Goal: Task Accomplishment & Management: Manage account settings

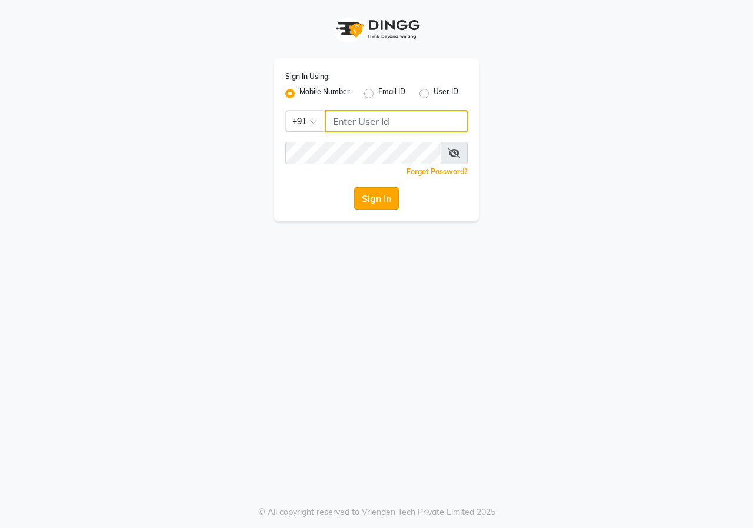
type input "9617700273"
click at [365, 196] on button "Sign In" at bounding box center [376, 198] width 45 height 22
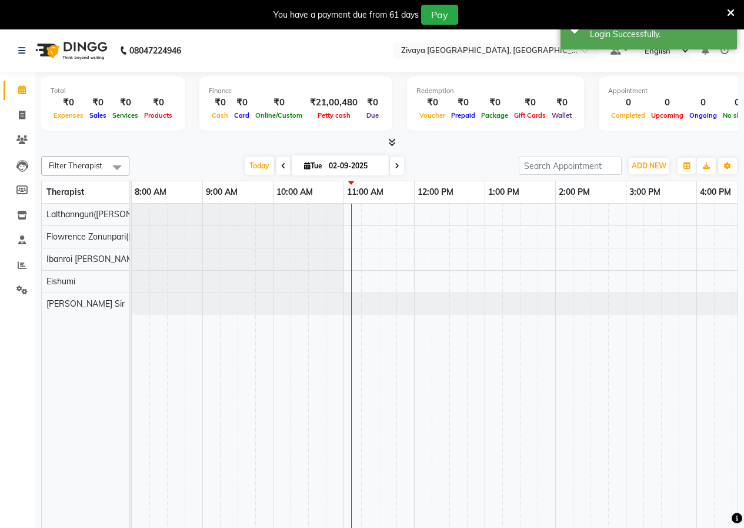
click at [276, 164] on span at bounding box center [283, 165] width 14 height 18
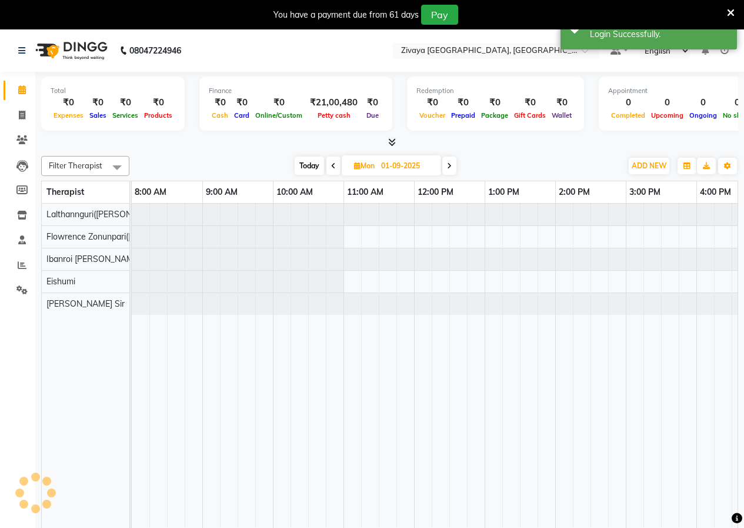
scroll to position [0, 212]
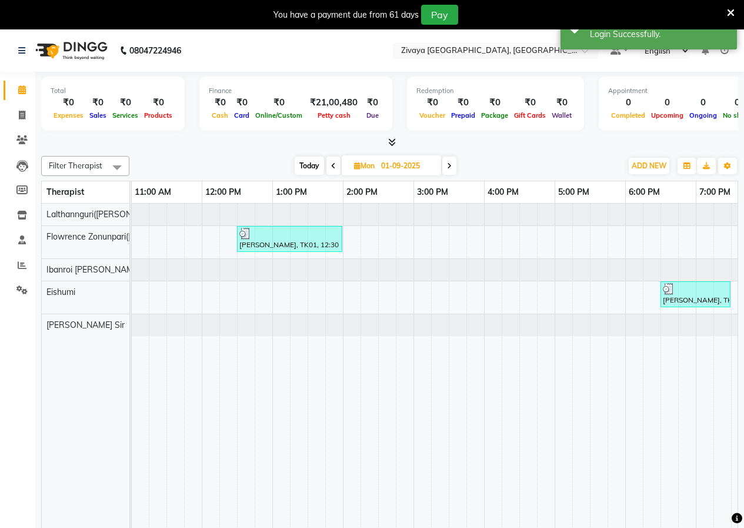
click at [445, 168] on span at bounding box center [449, 165] width 14 height 18
type input "02-09-2025"
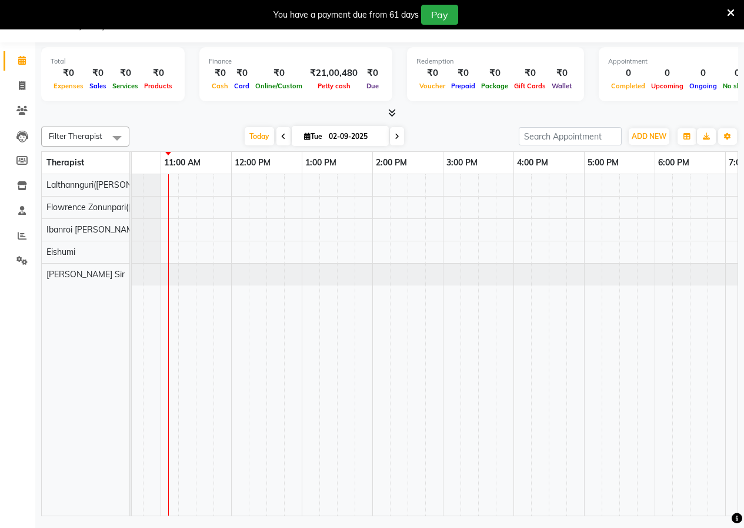
scroll to position [0, 168]
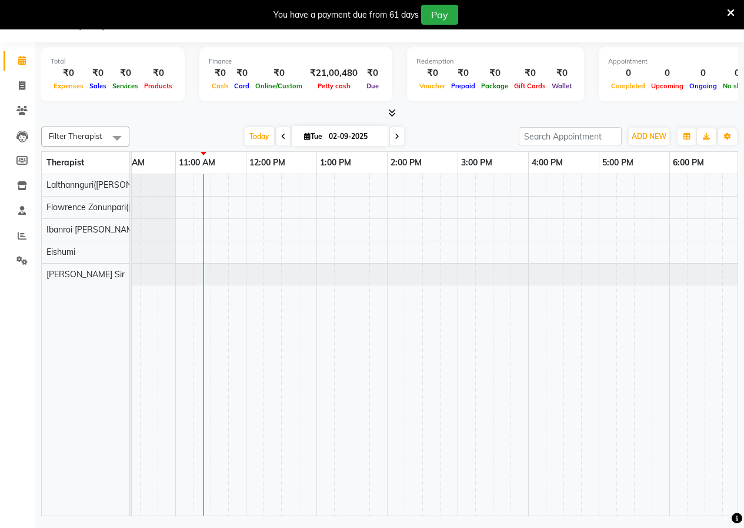
click at [732, 16] on icon at bounding box center [731, 13] width 8 height 11
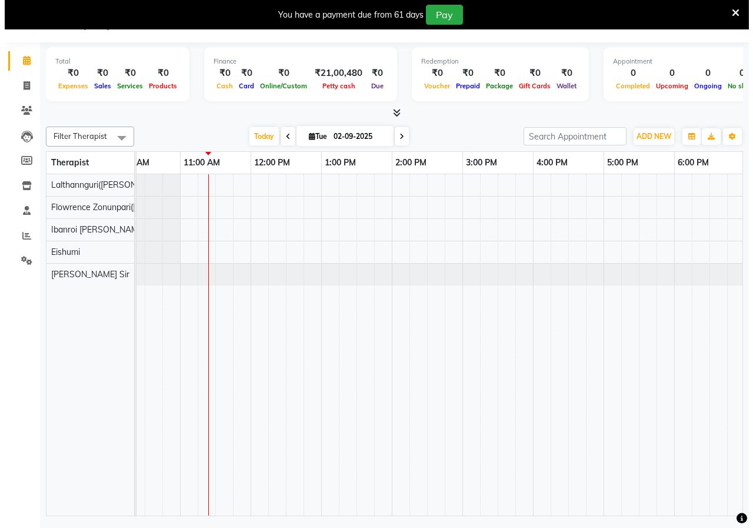
scroll to position [0, 0]
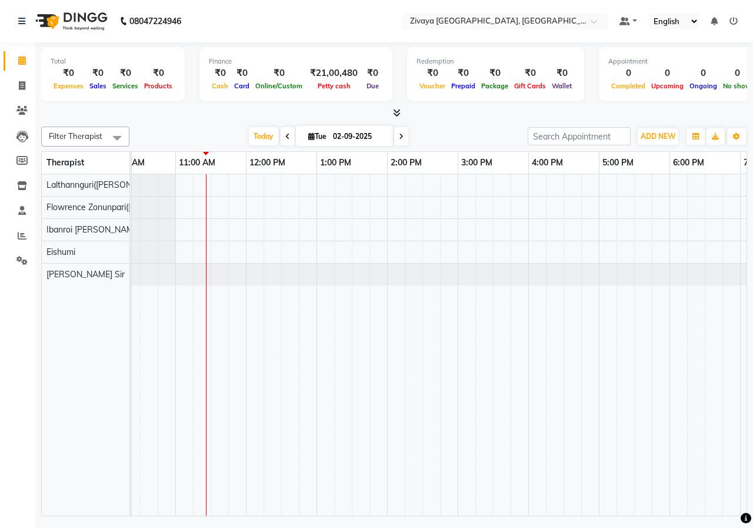
click at [472, 134] on div "Today Tue 02-09-2025" at bounding box center [328, 137] width 386 height 18
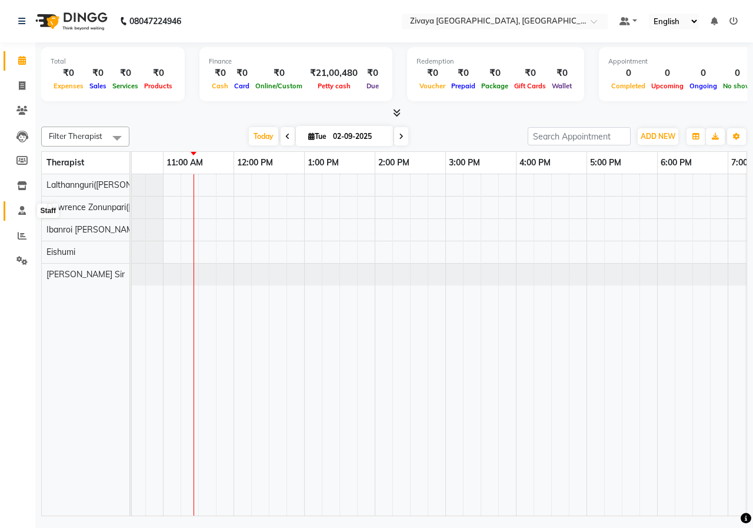
click at [24, 212] on icon at bounding box center [22, 210] width 8 height 9
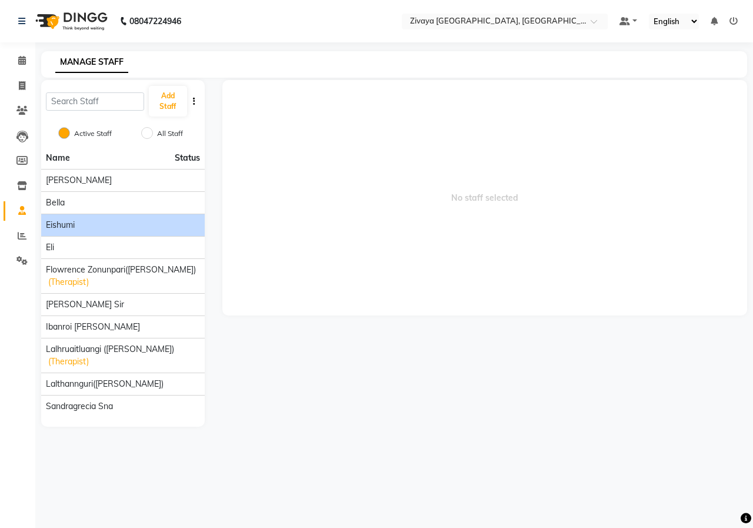
click at [88, 225] on div "Eishumi" at bounding box center [123, 225] width 154 height 12
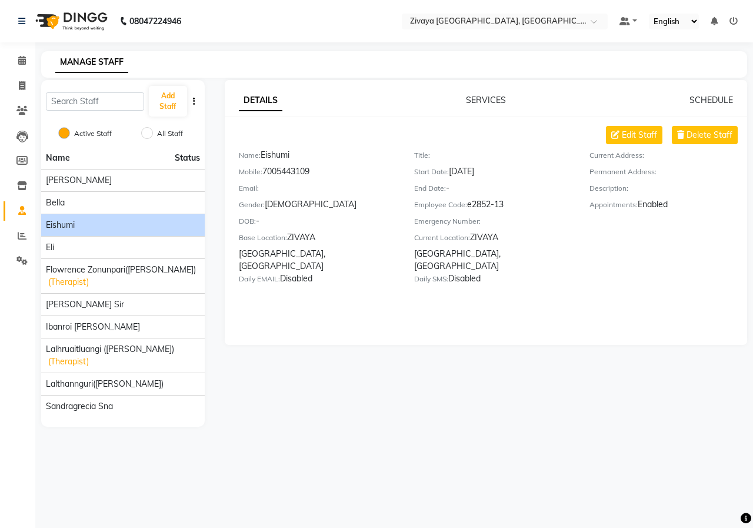
click at [694, 92] on div "DETAILS SERVICES SCHEDULE Edit Staff Delete Staff Name: Eishumi Mobile: 7005443…" at bounding box center [486, 212] width 523 height 265
click at [694, 96] on link "SCHEDULE" at bounding box center [711, 100] width 44 height 11
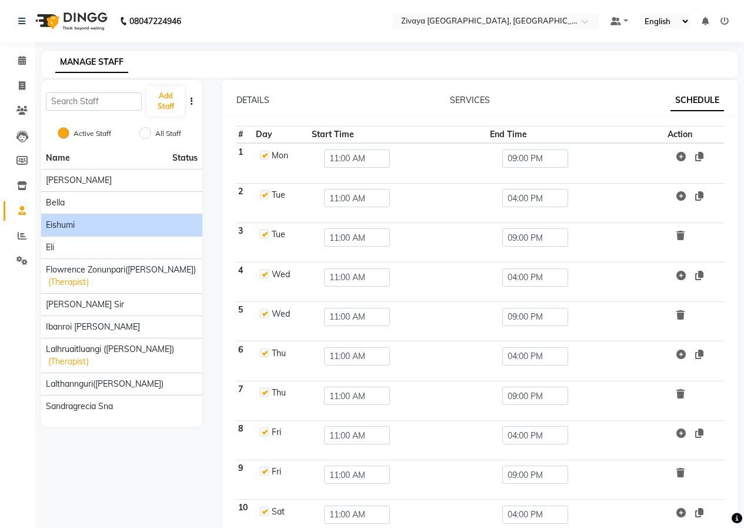
click at [266, 196] on label at bounding box center [264, 194] width 9 height 9
click at [266, 196] on input "checkbox" at bounding box center [264, 194] width 8 height 8
checkbox input "false"
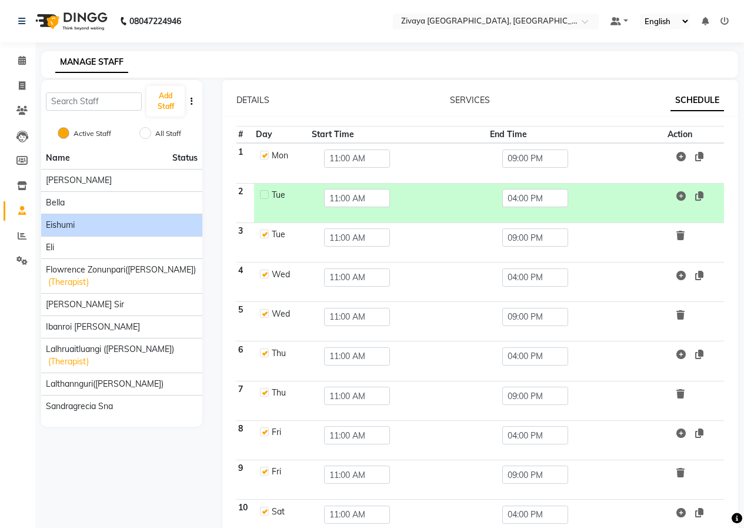
click at [264, 235] on label at bounding box center [264, 233] width 9 height 9
click at [264, 235] on input "checkbox" at bounding box center [264, 233] width 8 height 8
checkbox input "false"
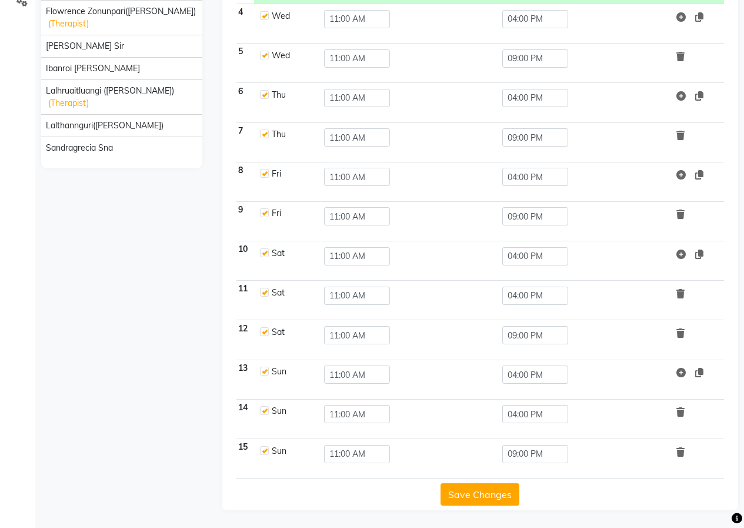
click at [476, 498] on button "Save Changes" at bounding box center [480, 494] width 79 height 22
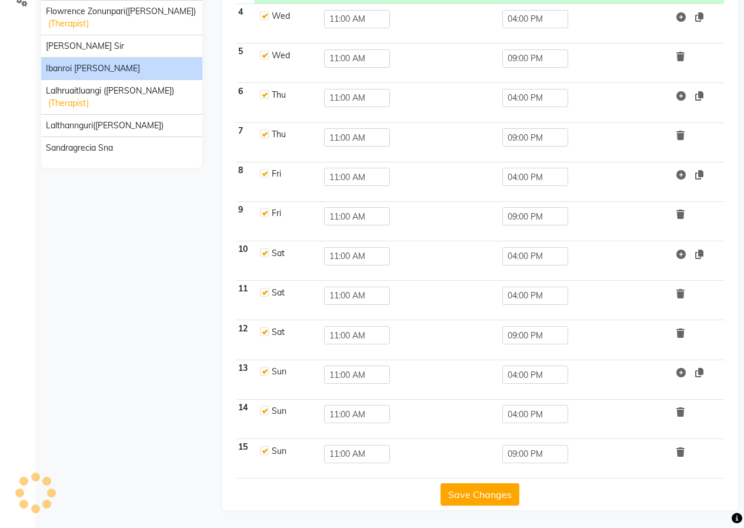
click at [100, 72] on span "Ibanroi [PERSON_NAME]" at bounding box center [93, 68] width 94 height 12
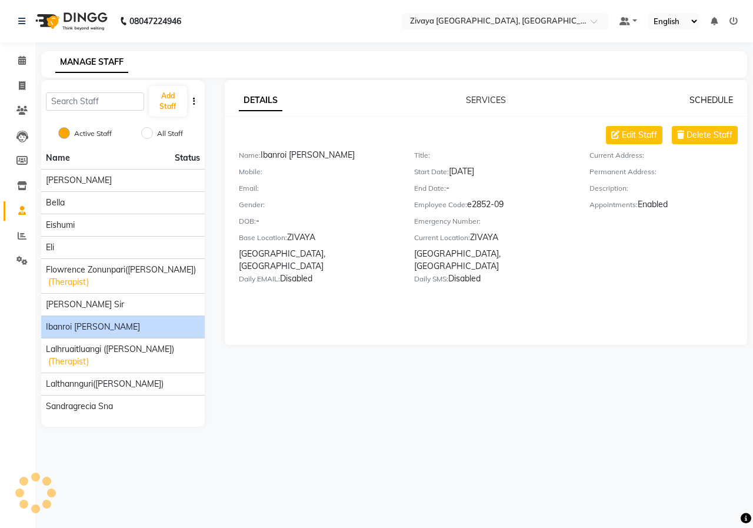
click at [694, 95] on link "SCHEDULE" at bounding box center [711, 100] width 44 height 11
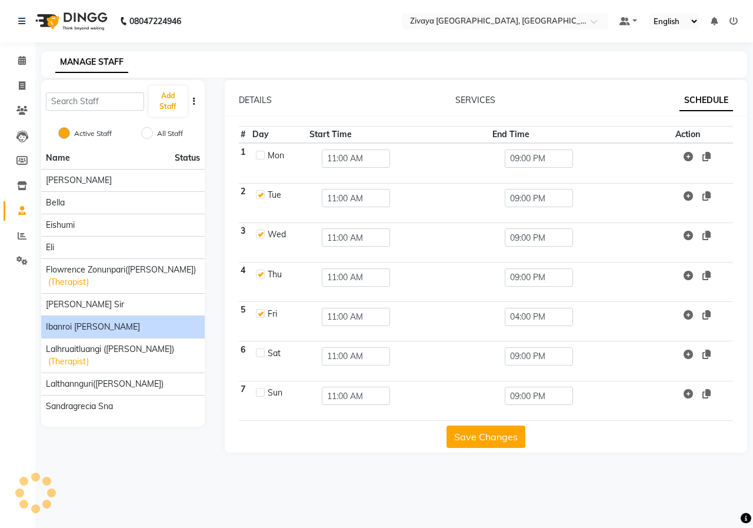
click at [262, 194] on label at bounding box center [260, 194] width 9 height 9
click at [262, 194] on input "checkbox" at bounding box center [260, 194] width 8 height 8
checkbox input "false"
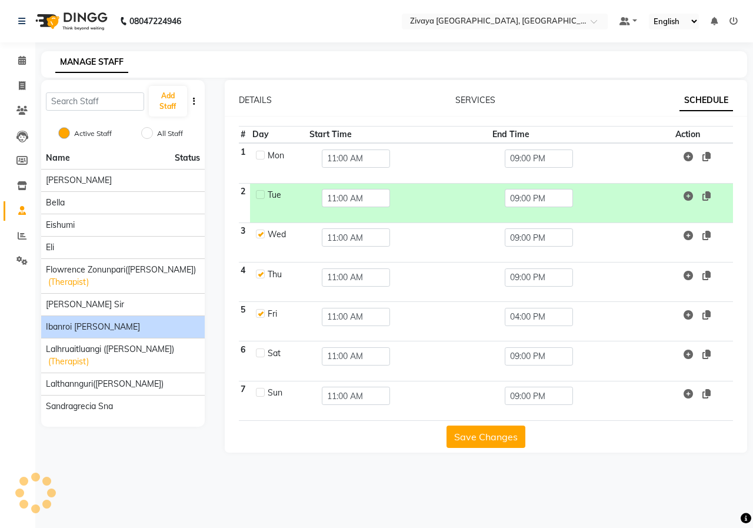
click at [262, 232] on label at bounding box center [260, 233] width 9 height 9
click at [262, 232] on input "checkbox" at bounding box center [260, 233] width 8 height 8
checkbox input "false"
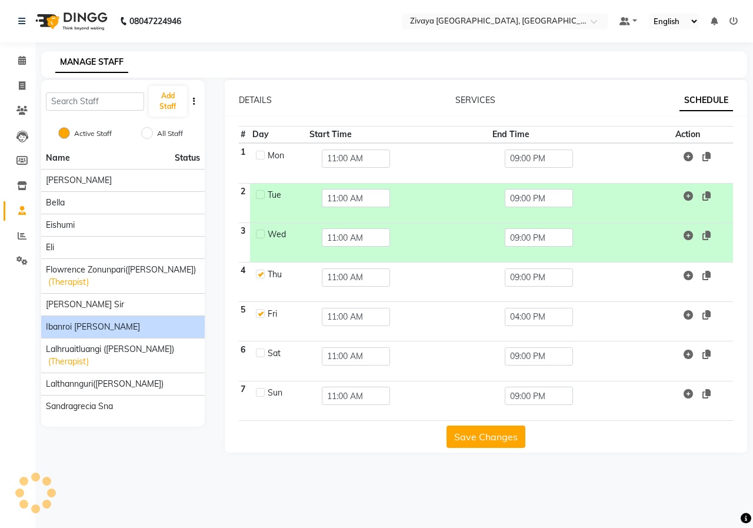
click at [262, 274] on label at bounding box center [260, 273] width 9 height 9
click at [262, 274] on input "checkbox" at bounding box center [260, 273] width 8 height 8
checkbox input "false"
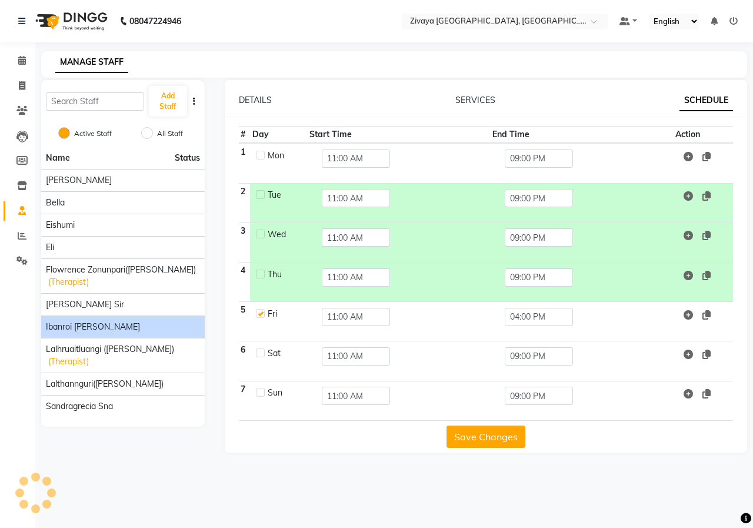
click at [260, 356] on label at bounding box center [260, 352] width 9 height 9
click at [260, 356] on input "checkbox" at bounding box center [260, 352] width 8 height 8
checkbox input "true"
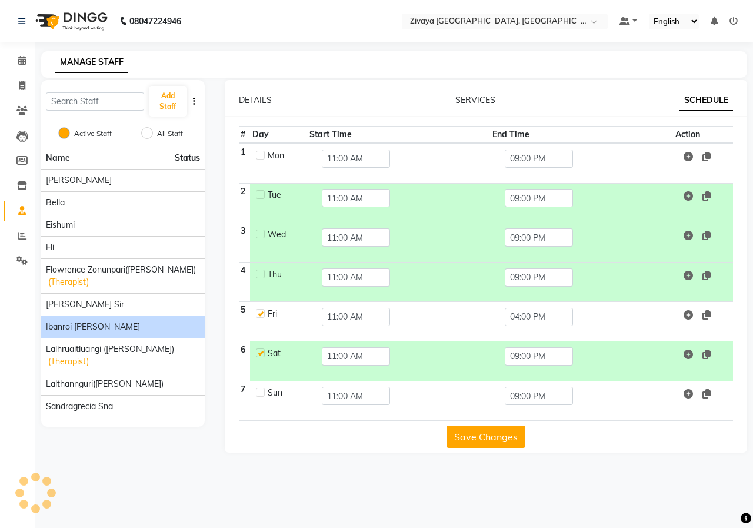
click at [261, 388] on label at bounding box center [260, 392] width 9 height 9
click at [261, 388] on input "checkbox" at bounding box center [260, 392] width 8 height 8
checkbox input "true"
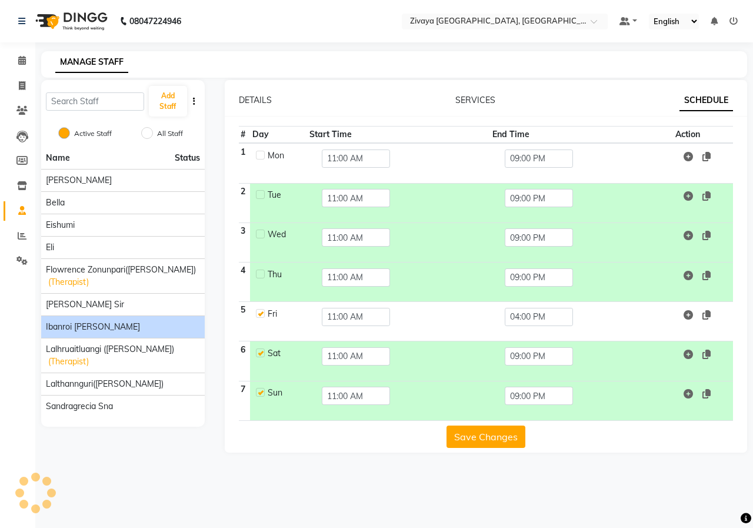
click at [486, 436] on button "Save Changes" at bounding box center [485, 436] width 79 height 22
click at [530, 318] on input "04:00 PM" at bounding box center [539, 317] width 68 height 18
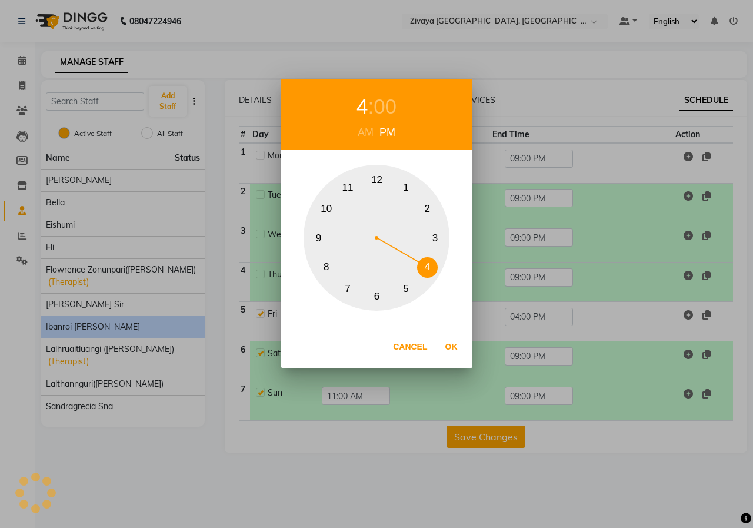
click at [319, 240] on button "9" at bounding box center [318, 238] width 21 height 21
click at [454, 343] on button "Ok" at bounding box center [451, 347] width 24 height 24
type input "09:00 PM"
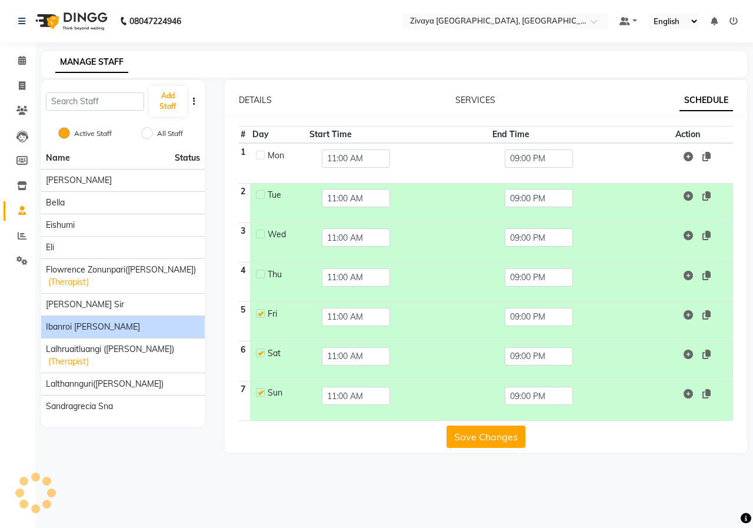
click at [494, 439] on button "Save Changes" at bounding box center [485, 436] width 79 height 22
click at [80, 22] on img at bounding box center [70, 21] width 81 height 33
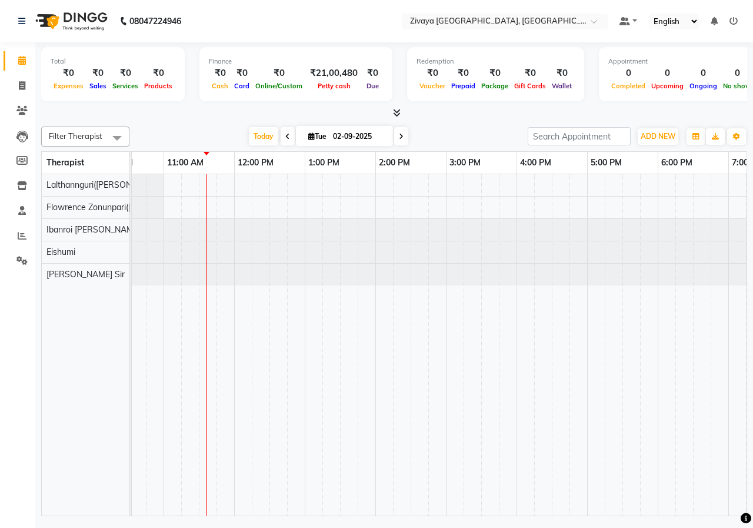
click at [288, 137] on span at bounding box center [288, 136] width 14 height 18
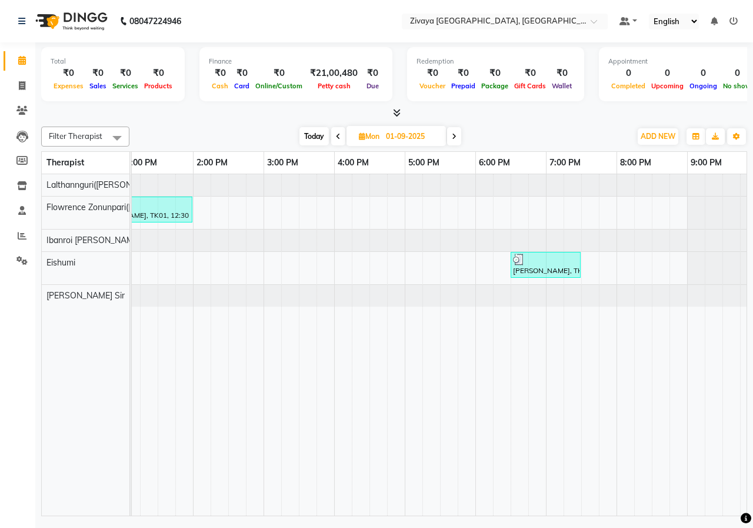
scroll to position [0, 367]
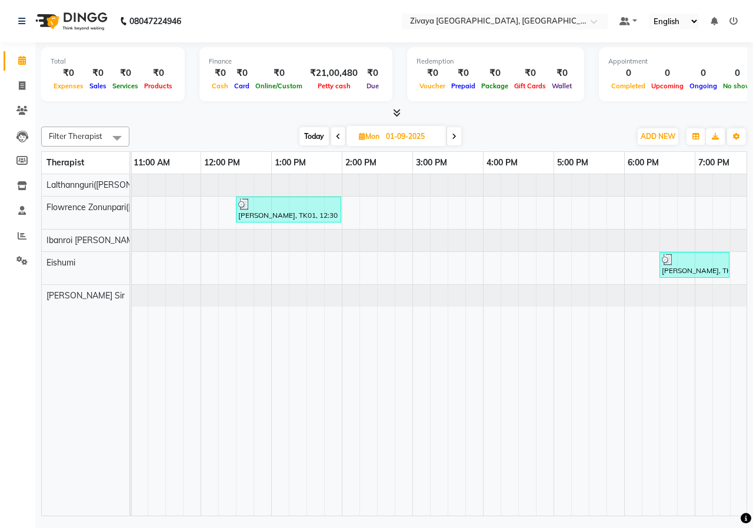
click at [334, 139] on span at bounding box center [338, 136] width 14 height 18
type input "31-08-2025"
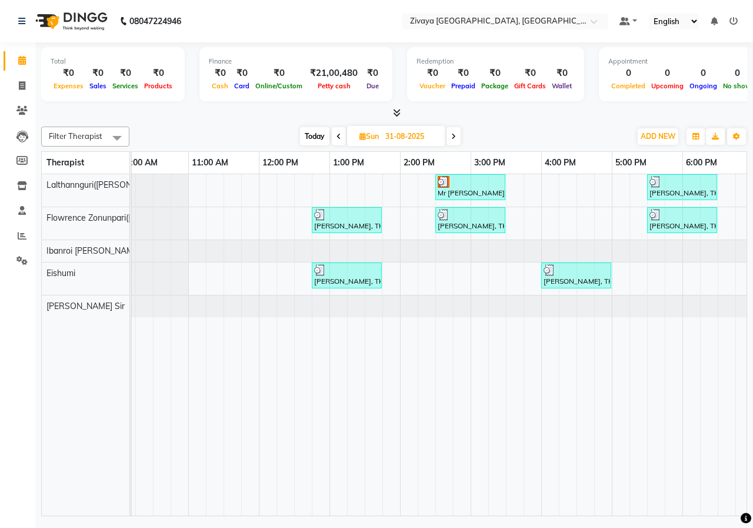
scroll to position [0, 141]
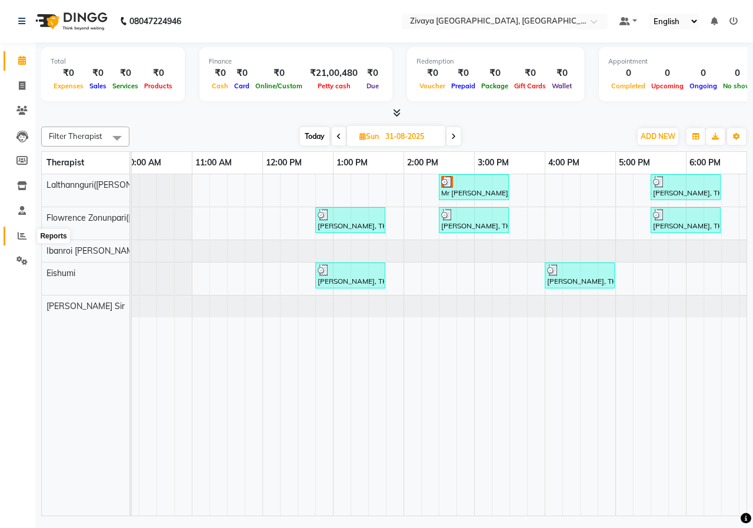
click at [19, 238] on icon at bounding box center [22, 235] width 9 height 9
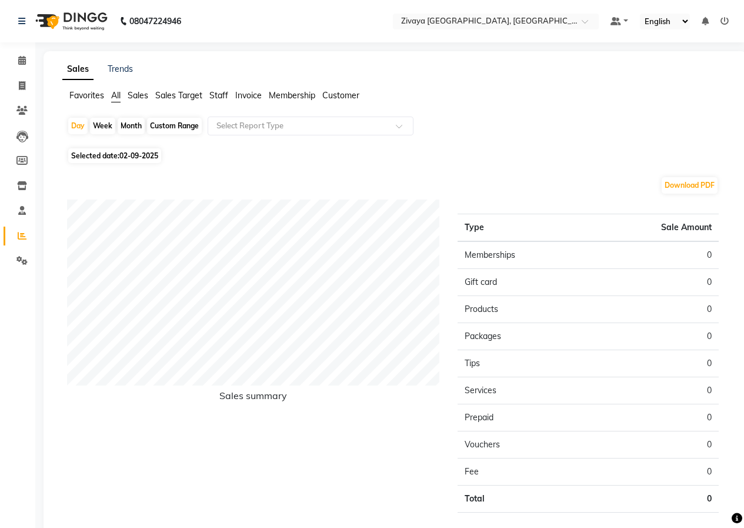
click at [128, 124] on div "Month" at bounding box center [131, 126] width 27 height 16
select select "9"
select select "2025"
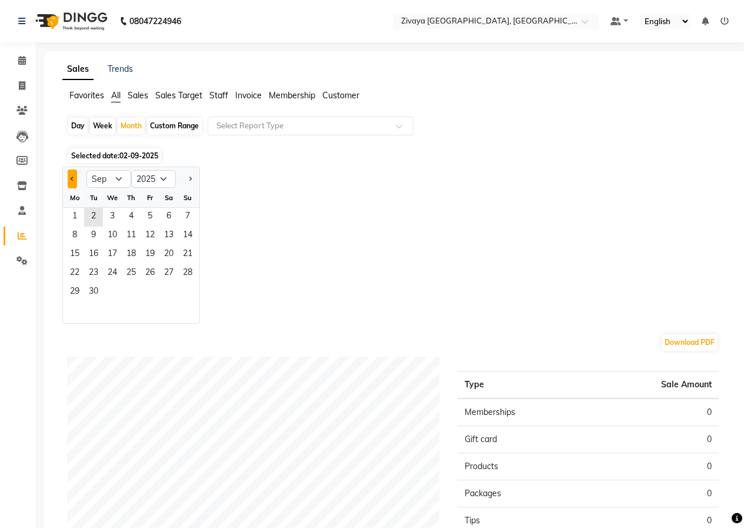
click at [76, 178] on button "Previous month" at bounding box center [72, 178] width 9 height 19
select select "8"
click at [152, 211] on span "1" at bounding box center [150, 217] width 19 height 19
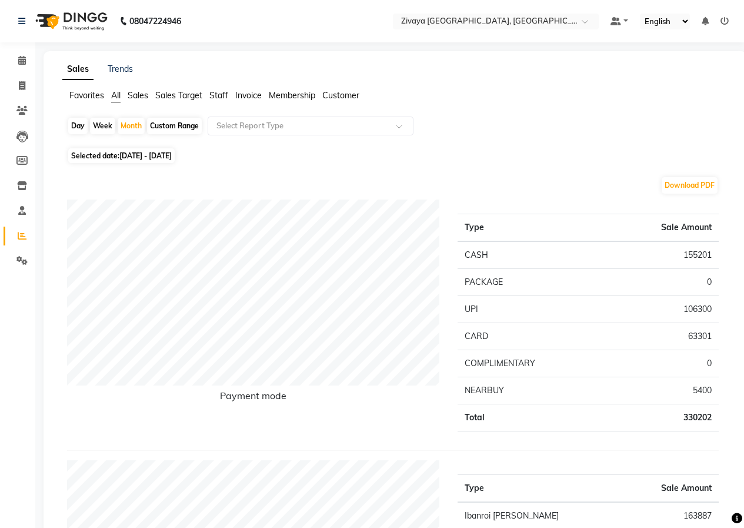
drag, startPoint x: 91, startPoint y: 29, endPoint x: 95, endPoint y: 24, distance: 6.7
click at [91, 29] on img at bounding box center [70, 21] width 81 height 33
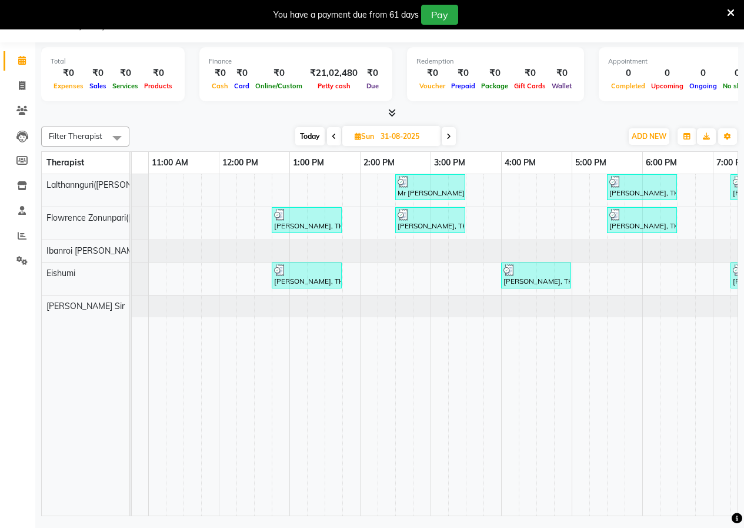
click at [395, 134] on input "31-08-2025" at bounding box center [406, 137] width 59 height 18
select select "8"
select select "2025"
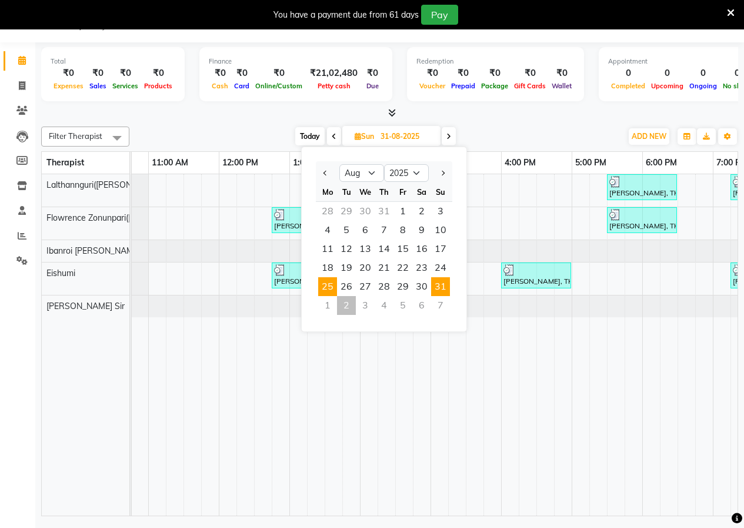
click at [326, 280] on span "25" at bounding box center [327, 286] width 19 height 19
type input "25-08-2025"
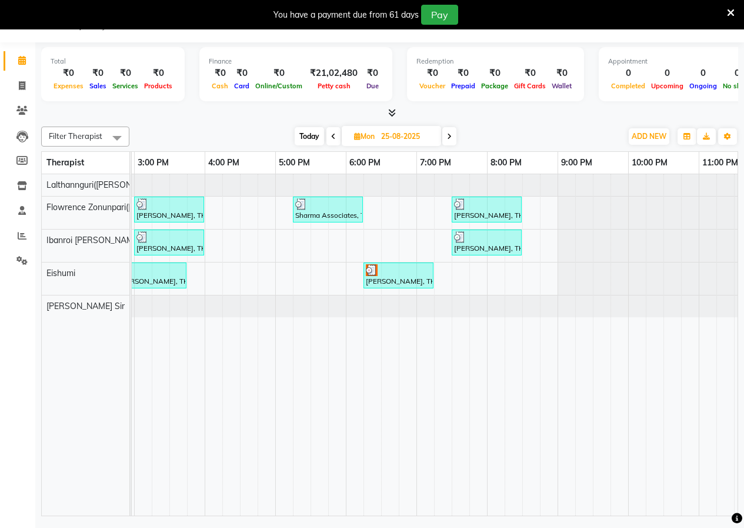
scroll to position [0, 499]
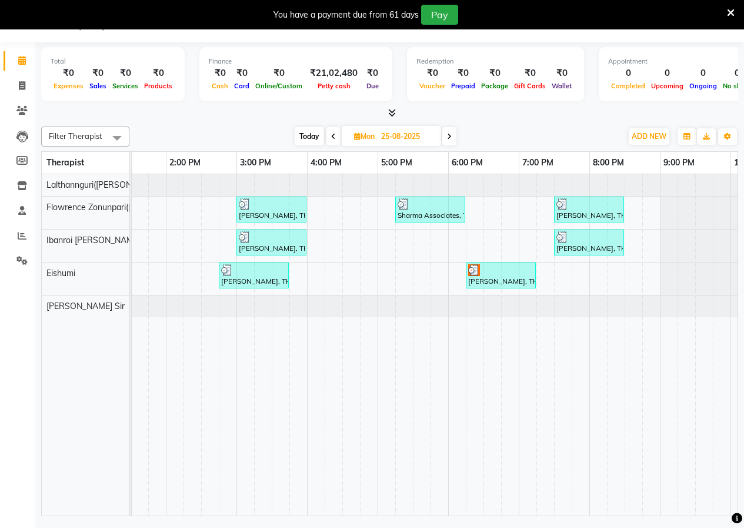
click at [731, 12] on icon at bounding box center [731, 13] width 8 height 11
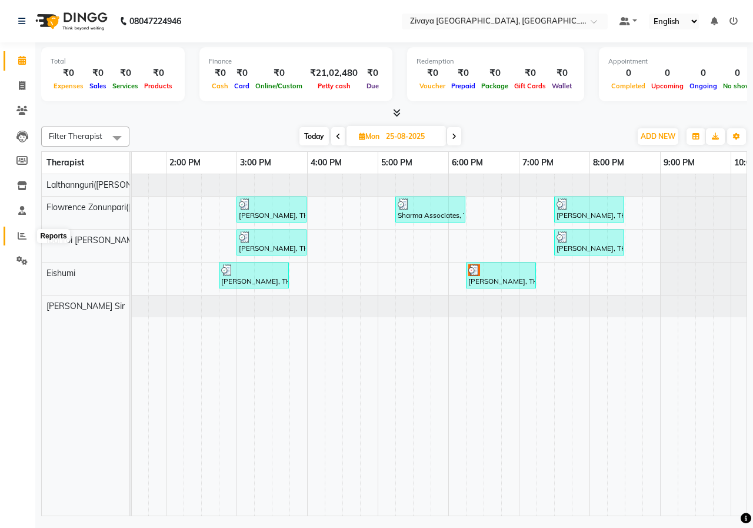
click at [20, 242] on span at bounding box center [22, 236] width 21 height 14
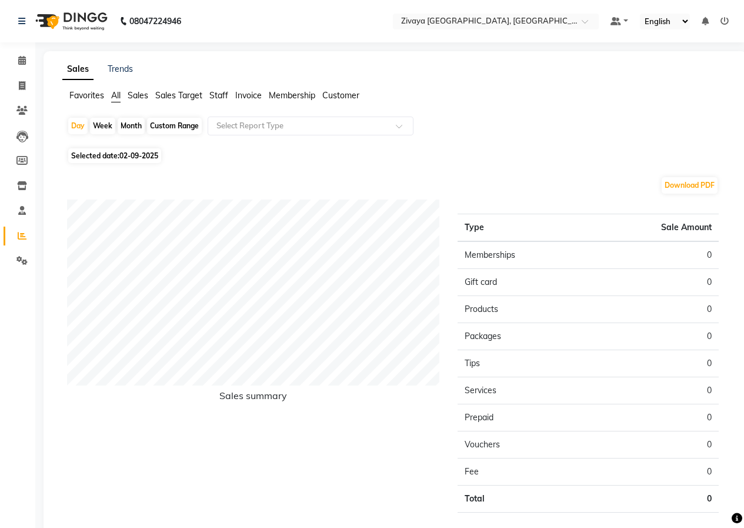
click at [133, 129] on div "Month" at bounding box center [131, 126] width 27 height 16
select select "9"
select select "2025"
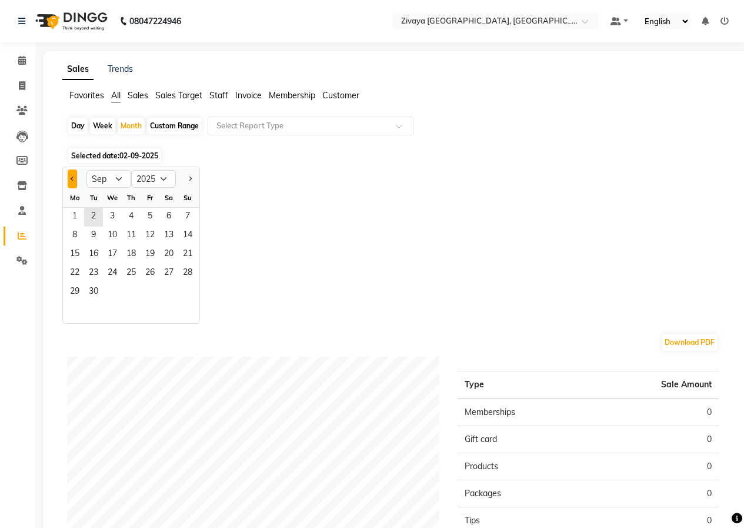
click at [70, 176] on button "Previous month" at bounding box center [72, 178] width 9 height 19
select select "8"
click at [150, 211] on span "1" at bounding box center [150, 217] width 19 height 19
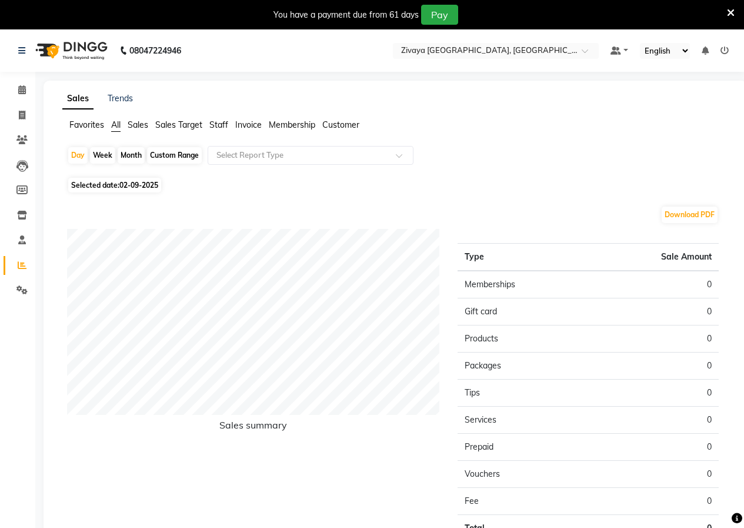
click at [136, 149] on div "Month" at bounding box center [131, 155] width 27 height 16
select select "9"
select select "2025"
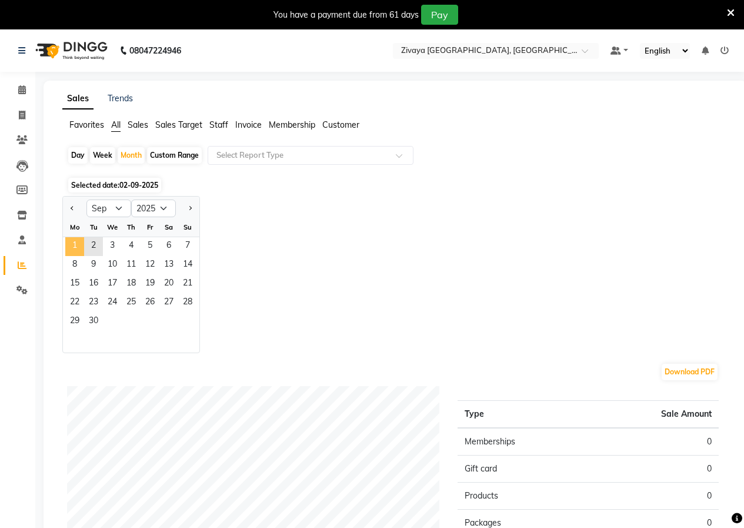
click at [75, 249] on span "1" at bounding box center [74, 246] width 19 height 19
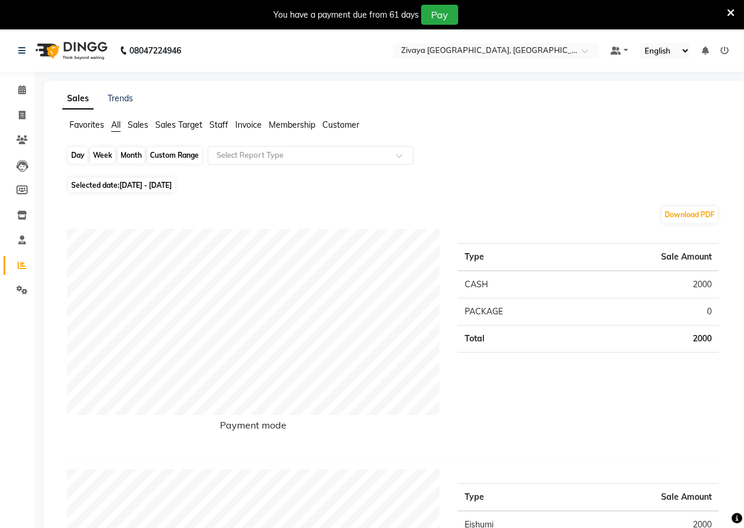
click at [139, 155] on div "Month" at bounding box center [131, 155] width 27 height 16
select select "9"
select select "2025"
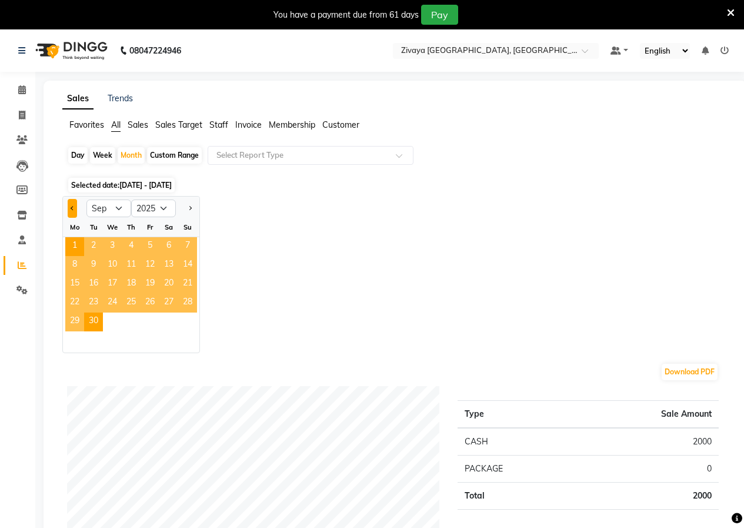
click at [76, 208] on button "Previous month" at bounding box center [72, 208] width 9 height 19
select select "8"
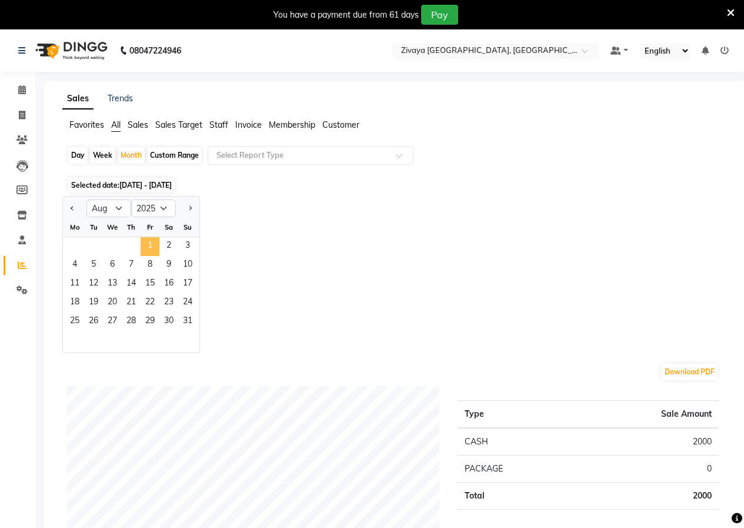
click at [147, 251] on span "1" at bounding box center [150, 246] width 19 height 19
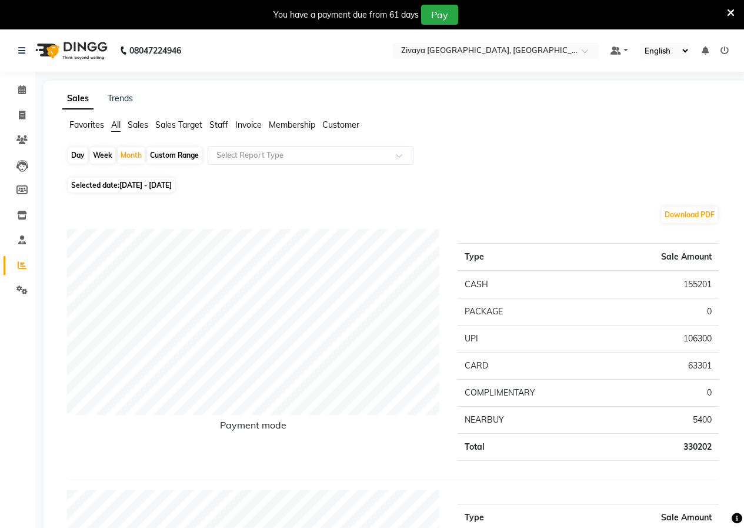
click at [730, 11] on icon at bounding box center [731, 13] width 8 height 11
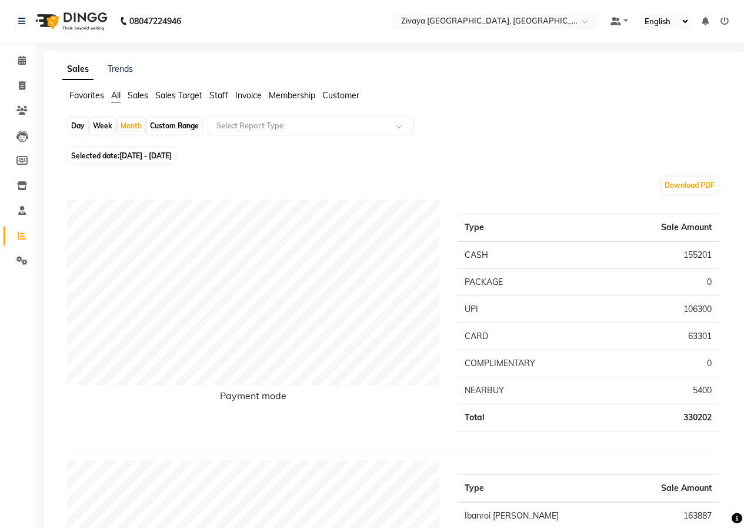
click at [62, 22] on img at bounding box center [70, 21] width 81 height 33
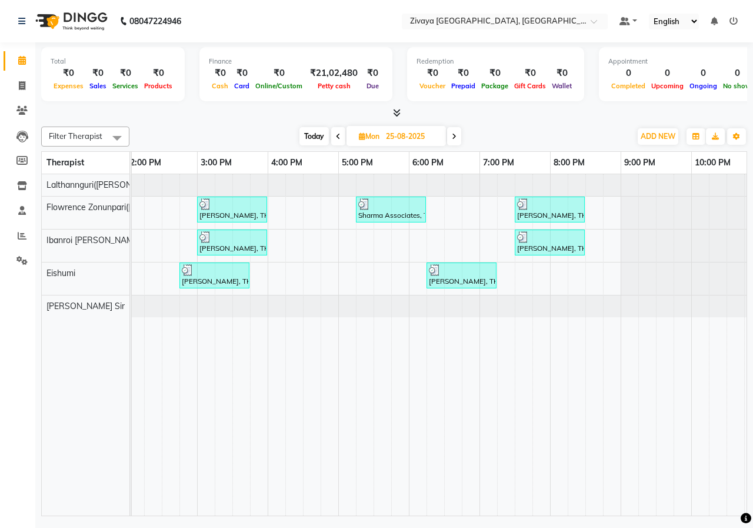
scroll to position [0, 413]
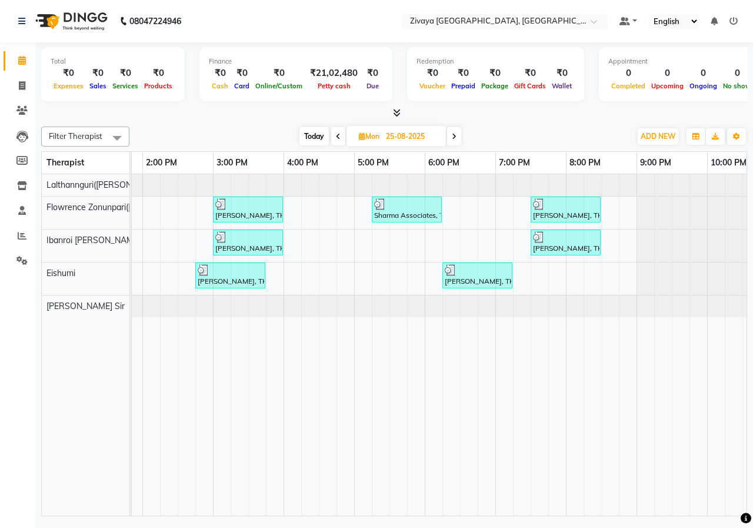
click at [456, 138] on icon at bounding box center [454, 136] width 5 height 7
type input "26-08-2025"
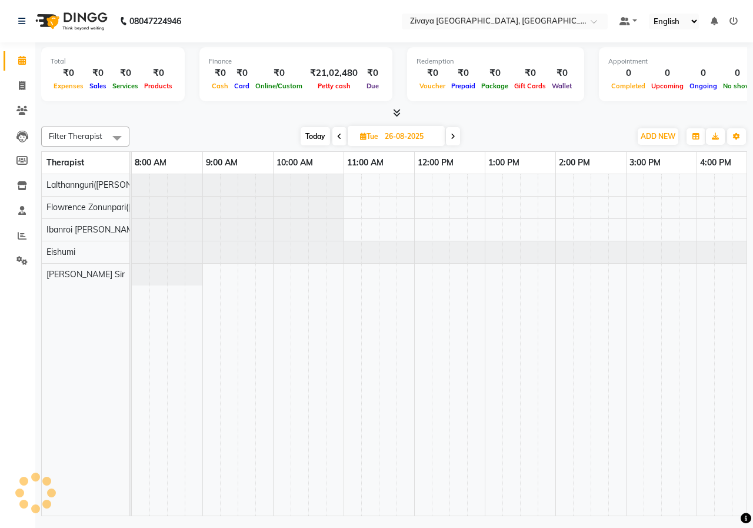
scroll to position [0, 212]
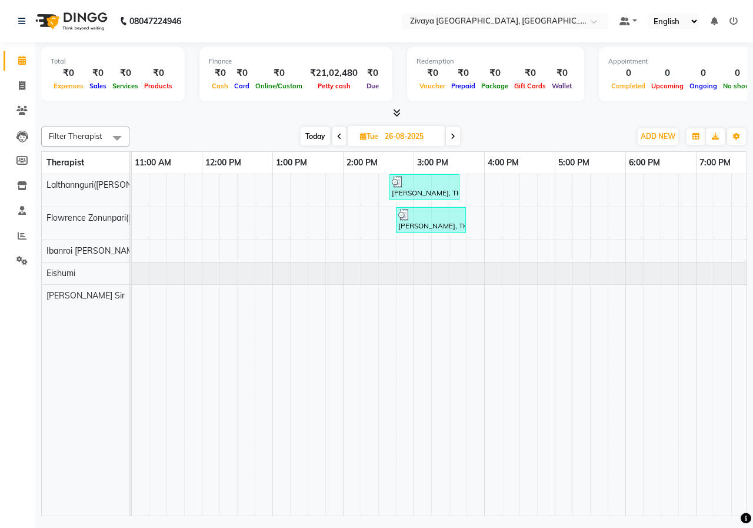
click at [398, 138] on input "26-08-2025" at bounding box center [410, 137] width 59 height 18
select select "8"
select select "2025"
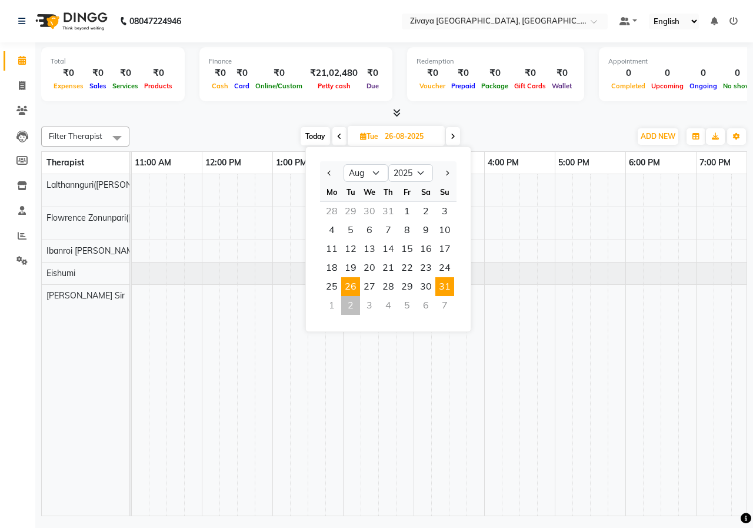
click at [445, 284] on span "31" at bounding box center [444, 286] width 19 height 19
type input "31-08-2025"
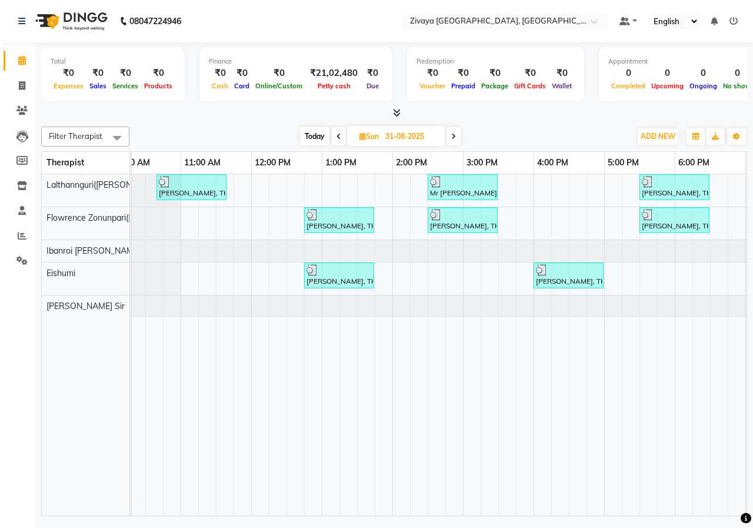
scroll to position [0, 318]
